Goal: Transaction & Acquisition: Book appointment/travel/reservation

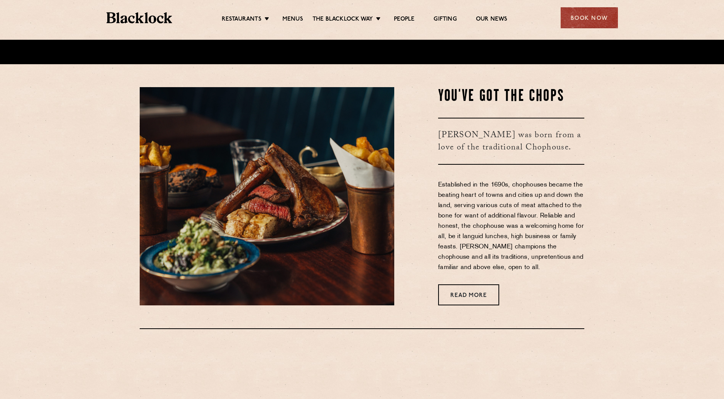
scroll to position [336, 0]
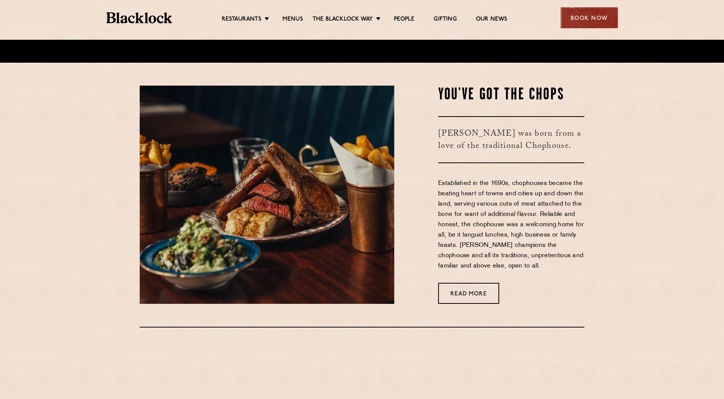
click at [582, 25] on div "Book Now" at bounding box center [589, 17] width 57 height 21
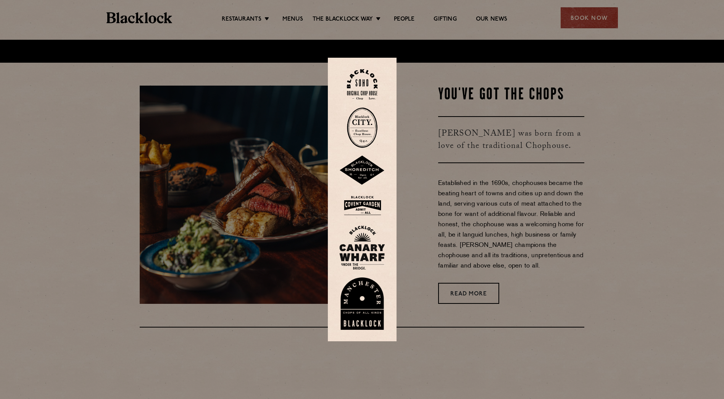
click at [362, 91] on img at bounding box center [362, 84] width 31 height 31
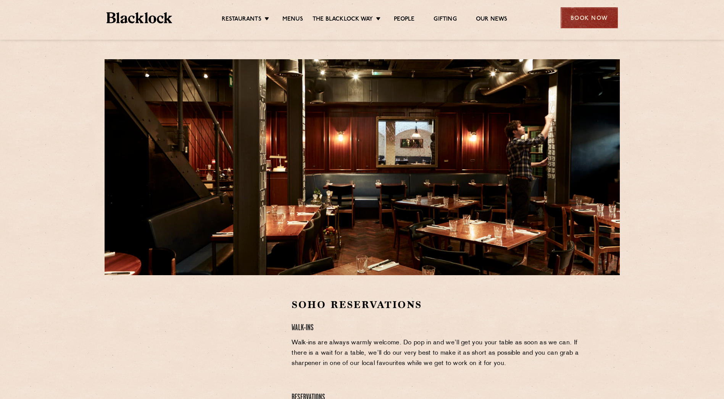
click at [580, 16] on div "Book Now" at bounding box center [589, 17] width 57 height 21
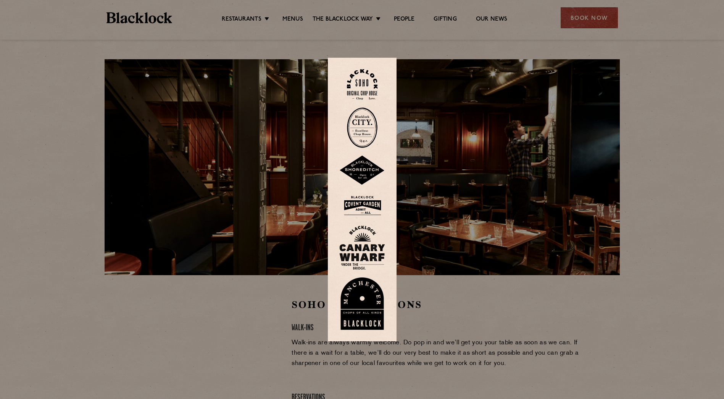
click at [372, 244] on img at bounding box center [362, 247] width 46 height 44
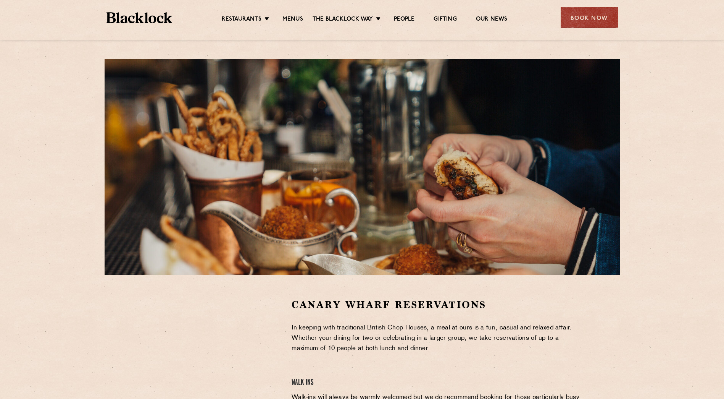
click at [591, 17] on div "Book Now" at bounding box center [589, 17] width 57 height 21
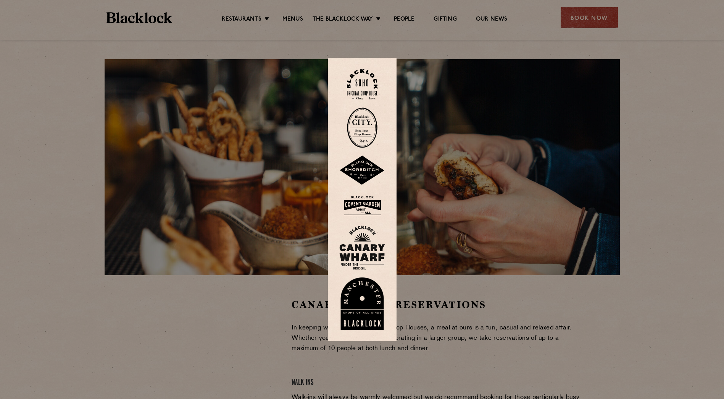
click at [361, 78] on img at bounding box center [362, 84] width 31 height 31
